Goal: Task Accomplishment & Management: Complete application form

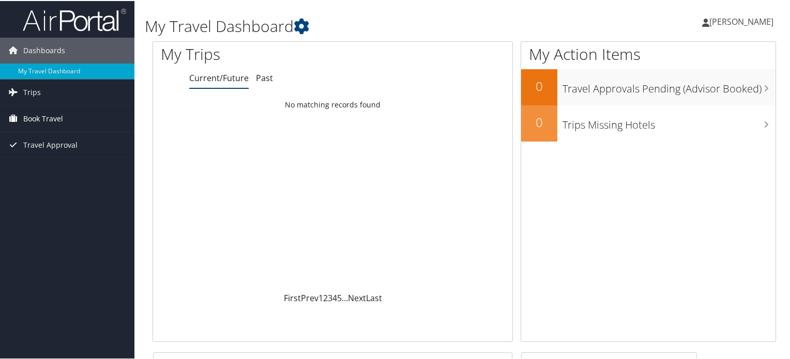
click at [44, 121] on span "Book Travel" at bounding box center [43, 118] width 40 height 26
click at [45, 116] on span "Book Travel" at bounding box center [43, 118] width 40 height 26
click at [34, 95] on span "Trips" at bounding box center [32, 92] width 18 height 26
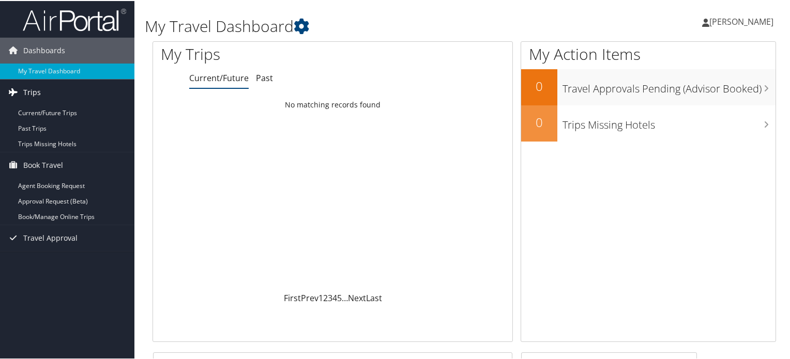
click at [34, 95] on span "Trips" at bounding box center [32, 92] width 18 height 26
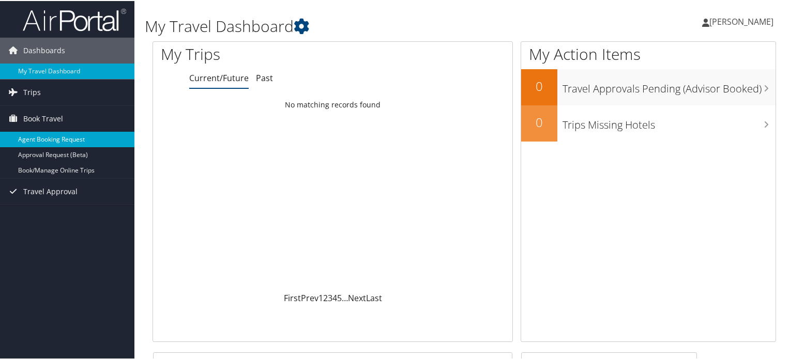
click at [45, 135] on link "Agent Booking Request" at bounding box center [67, 139] width 134 height 16
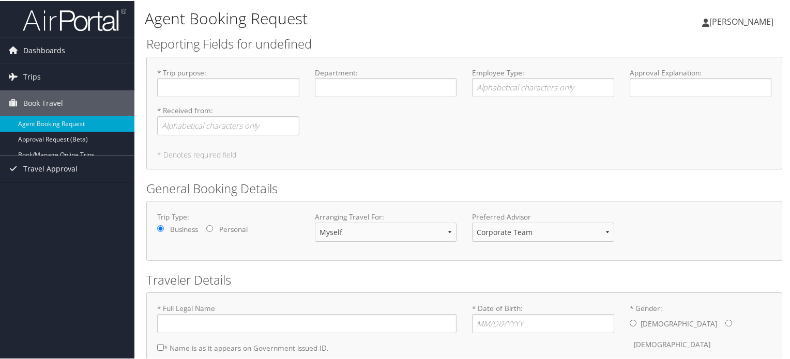
type input "[PERSON_NAME]"
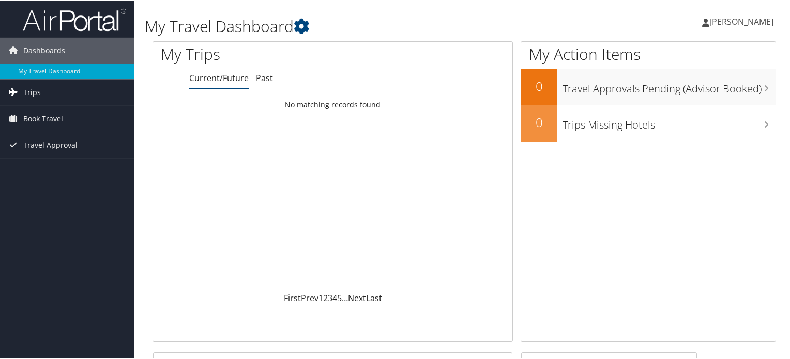
click at [38, 91] on span "Trips" at bounding box center [32, 92] width 18 height 26
click at [28, 164] on span "Book Travel" at bounding box center [43, 164] width 40 height 26
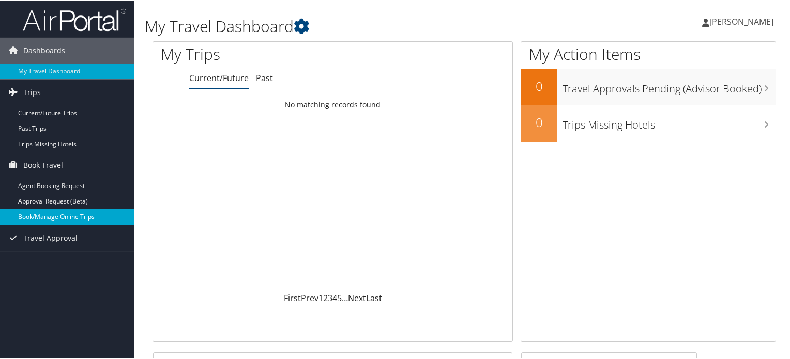
click at [49, 215] on link "Book/Manage Online Trips" at bounding box center [67, 216] width 134 height 16
